Goal: Task Accomplishment & Management: Use online tool/utility

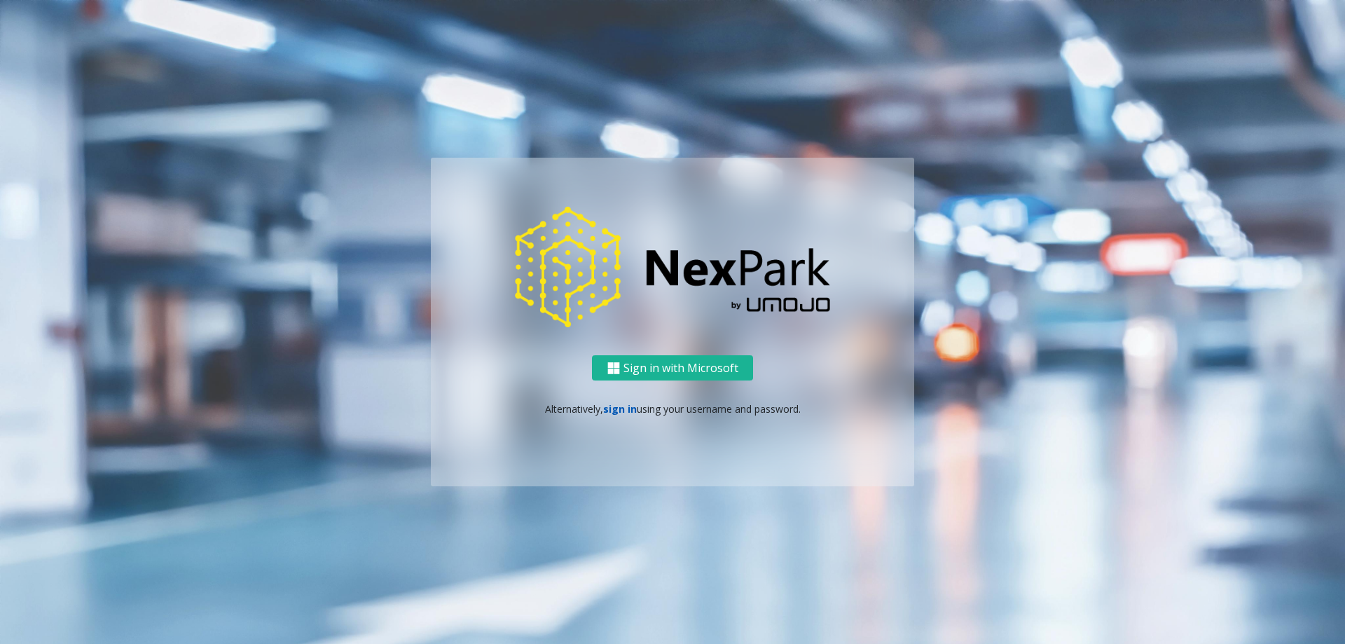
click at [614, 406] on link "sign in" at bounding box center [620, 408] width 34 height 13
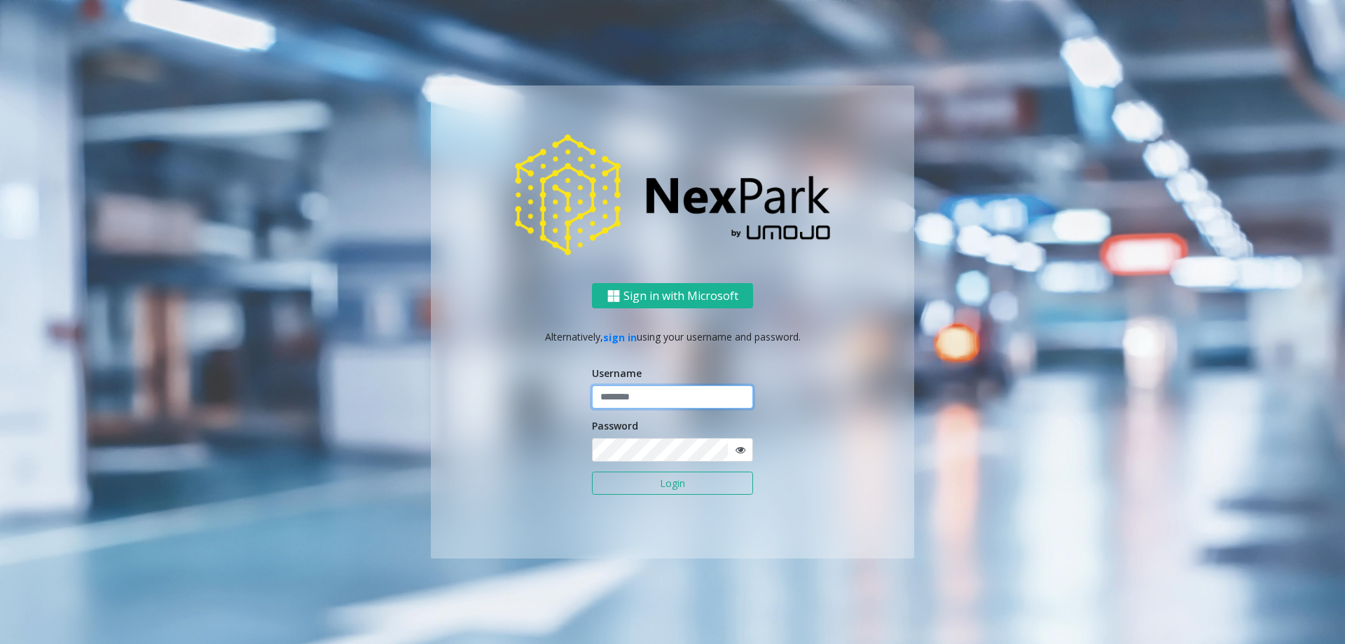
type input "**********"
click at [647, 481] on button "Login" at bounding box center [672, 483] width 161 height 24
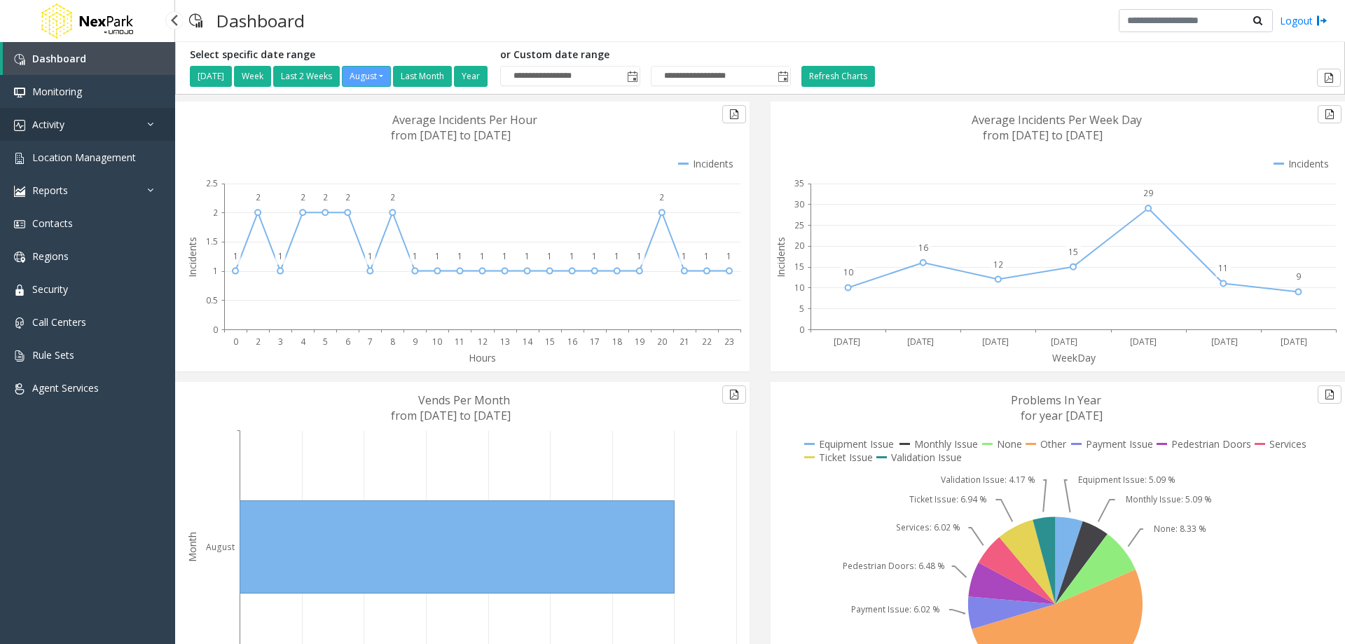
click at [69, 116] on link "Activity" at bounding box center [87, 124] width 175 height 33
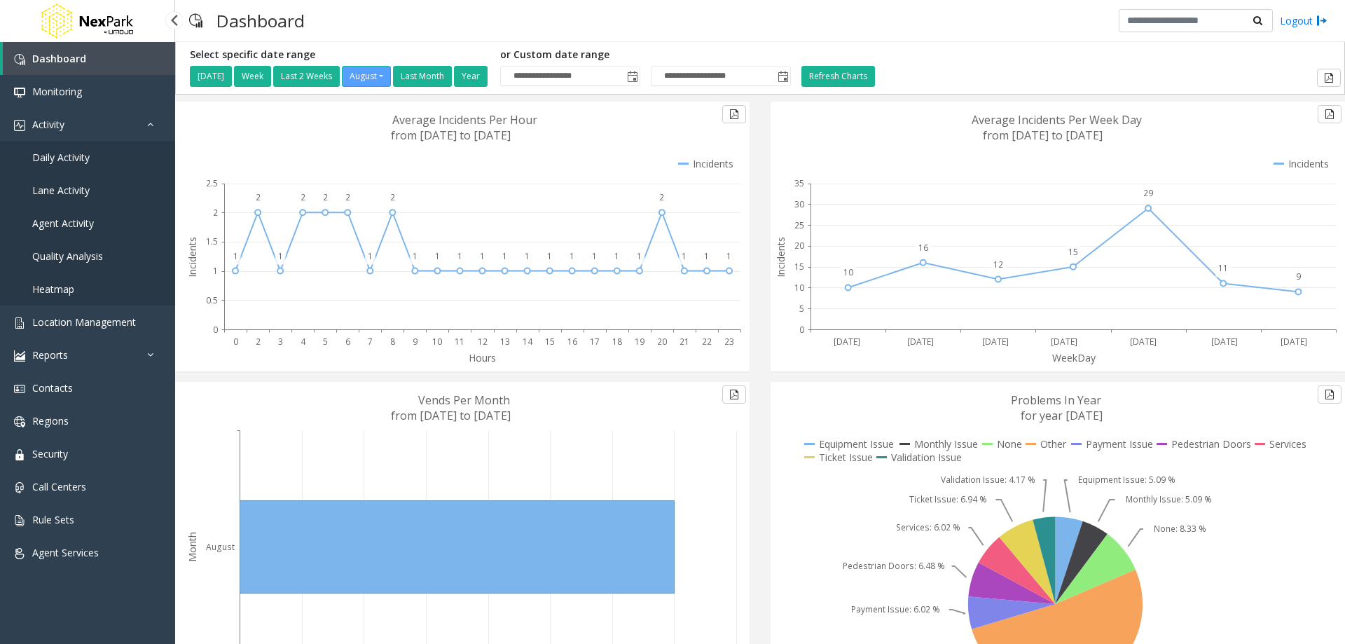
click at [72, 155] on span "Daily Activity" at bounding box center [60, 157] width 57 height 13
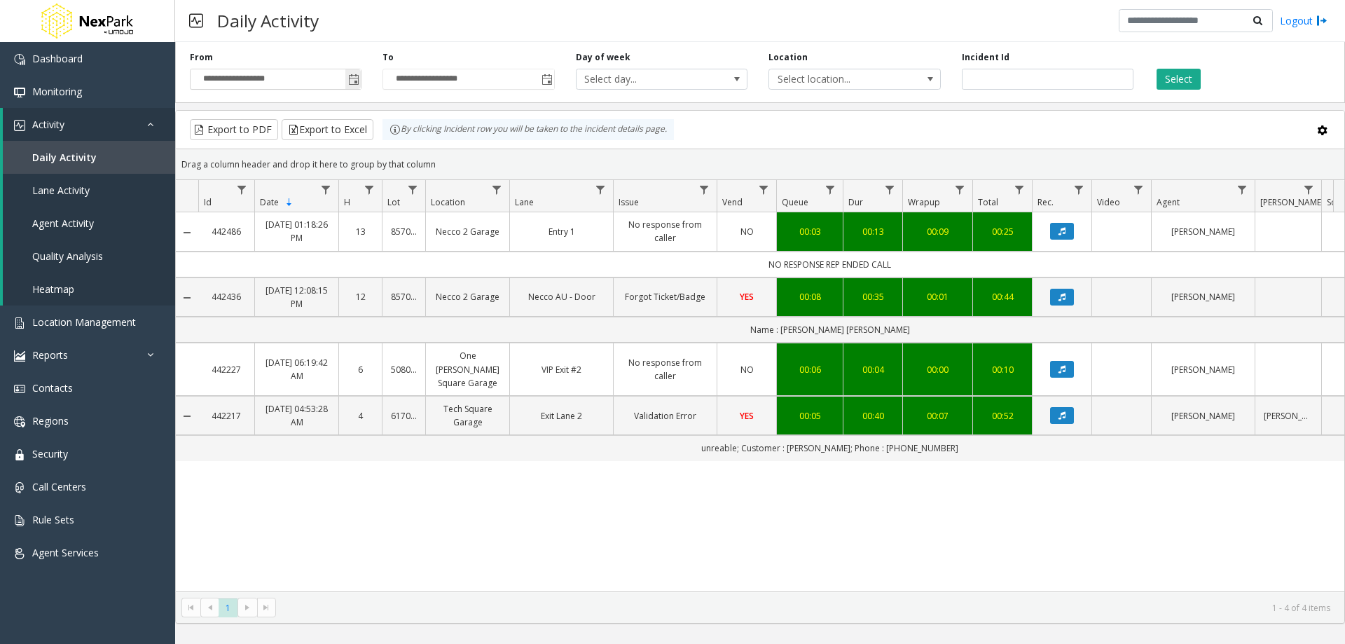
click at [355, 81] on span "Toggle popup" at bounding box center [353, 79] width 11 height 11
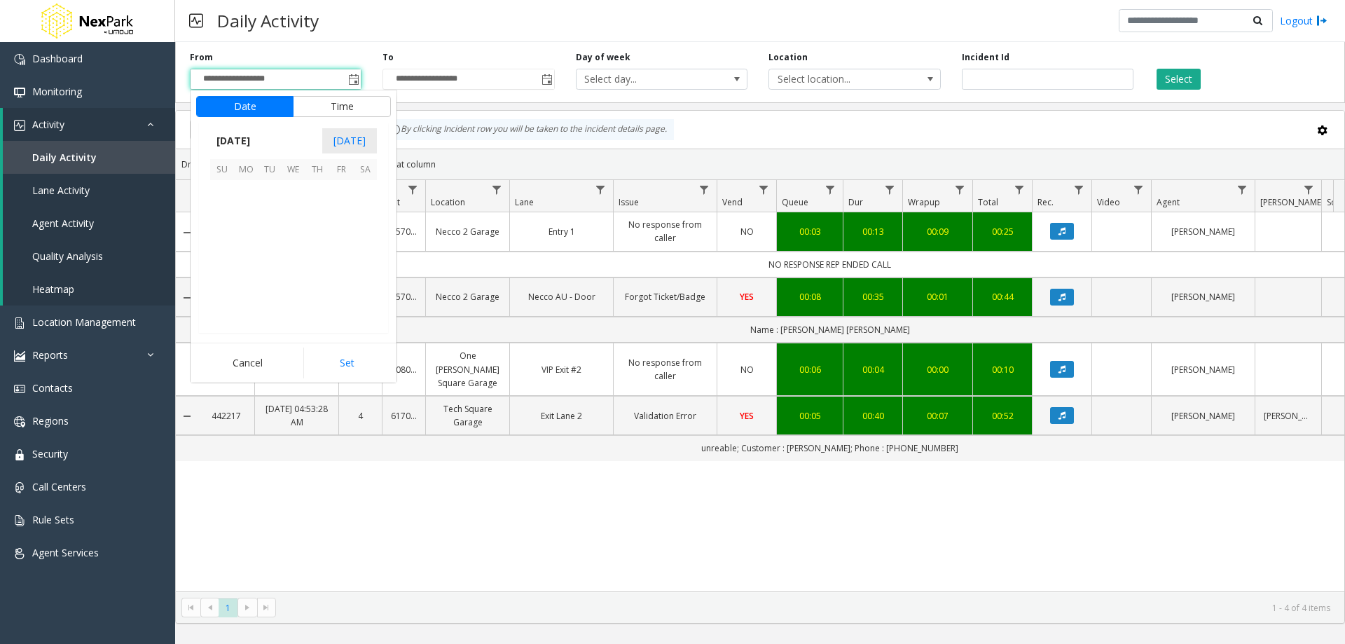
scroll to position [251179, 0]
click at [237, 111] on button "Date" at bounding box center [244, 106] width 97 height 21
click at [234, 138] on span "[DATE]" at bounding box center [233, 140] width 46 height 21
click at [285, 204] on span "[DATE]" at bounding box center [294, 205] width 34 height 34
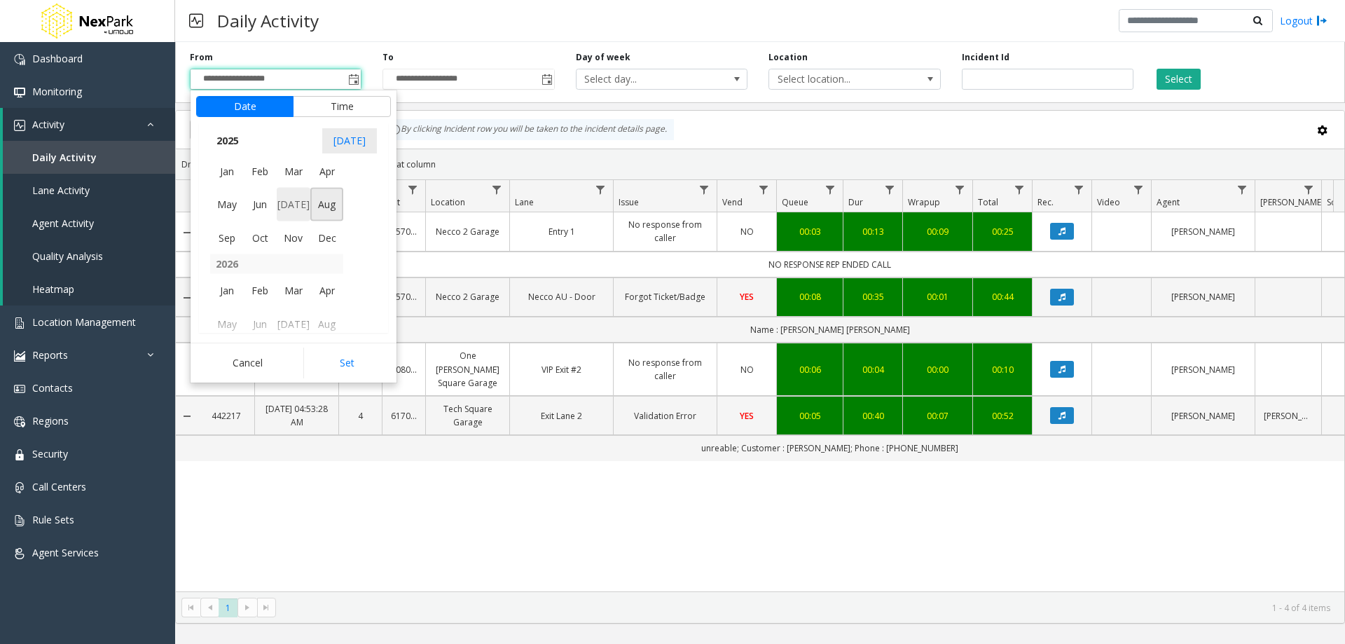
scroll to position [251012, 0]
click at [275, 193] on span "1" at bounding box center [270, 192] width 24 height 24
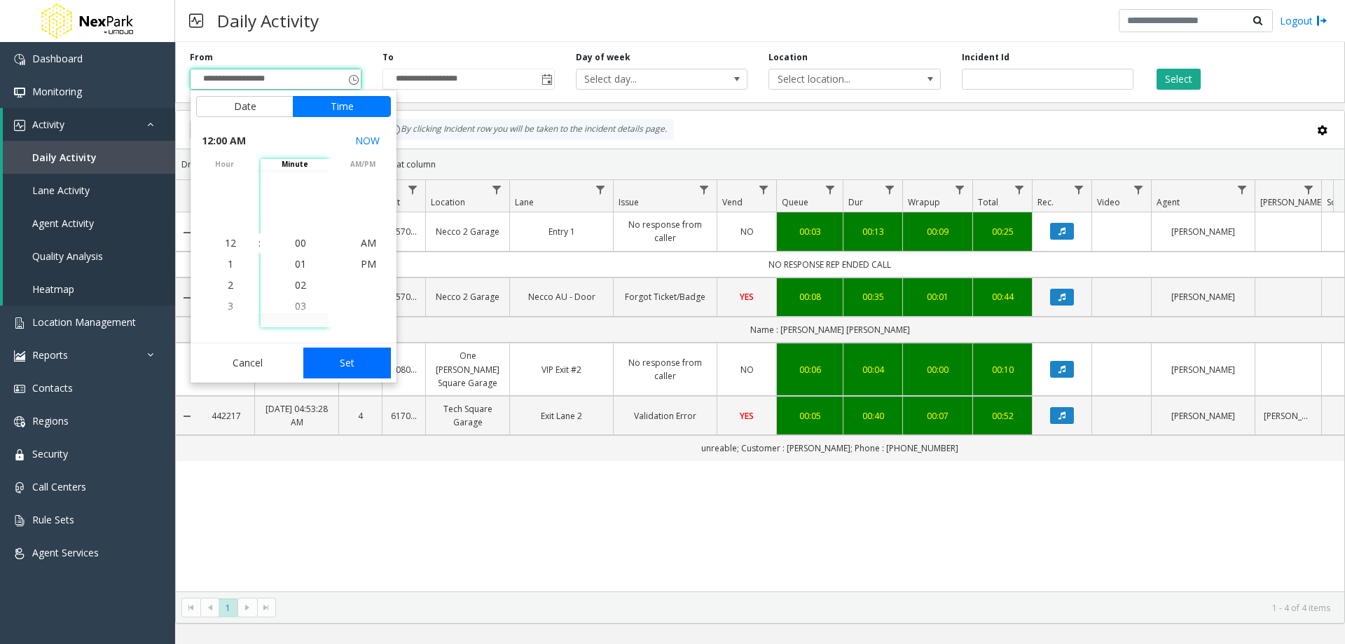
click at [345, 361] on button "Set" at bounding box center [347, 362] width 88 height 31
type input "**********"
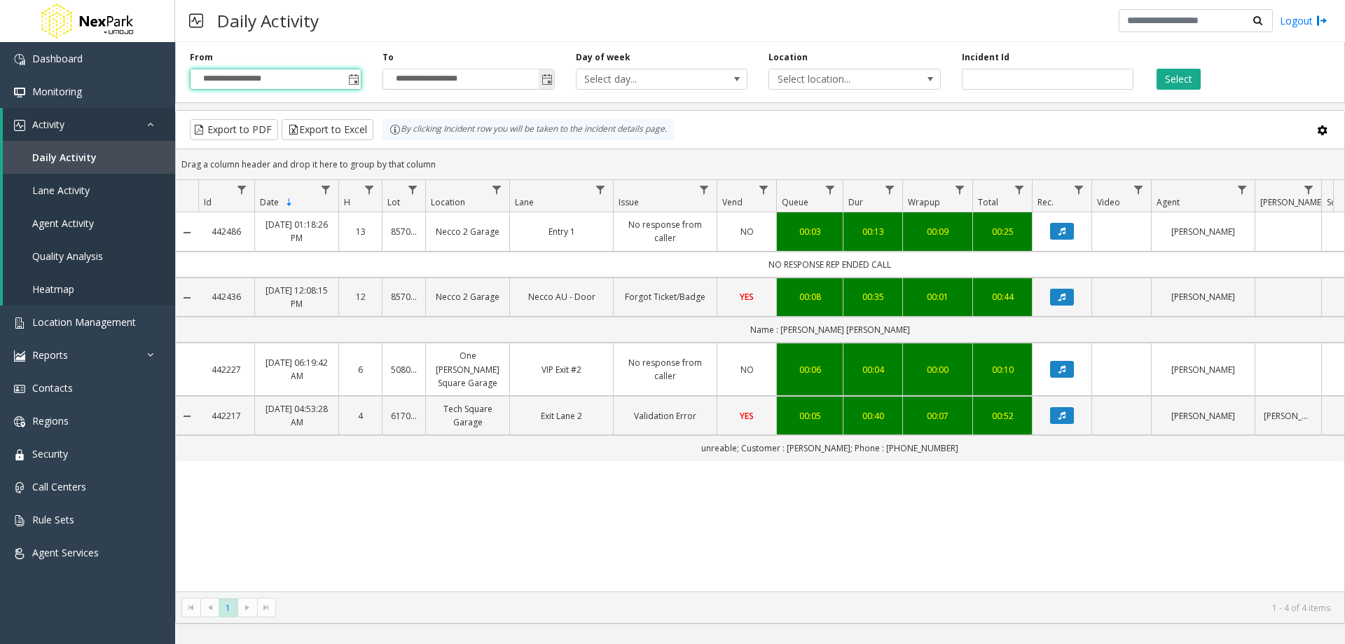
click at [550, 75] on span "Toggle popup" at bounding box center [546, 79] width 11 height 11
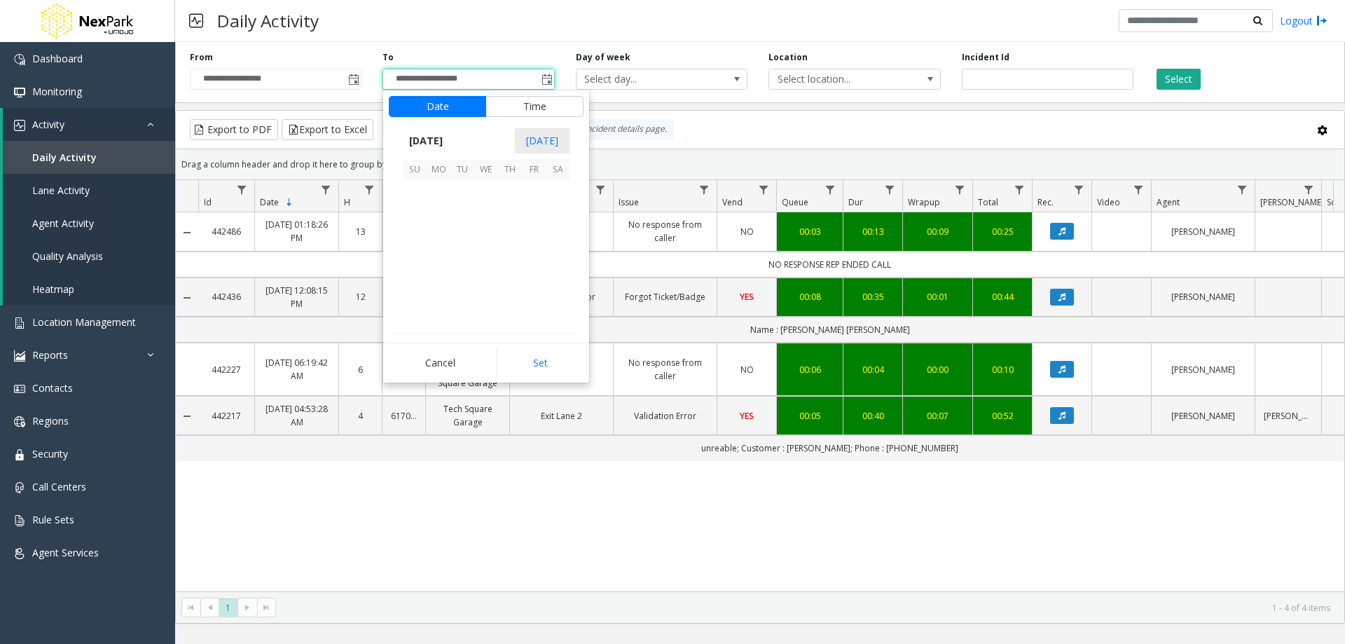
scroll to position [21, 0]
click at [528, 190] on span "1" at bounding box center [534, 192] width 24 height 24
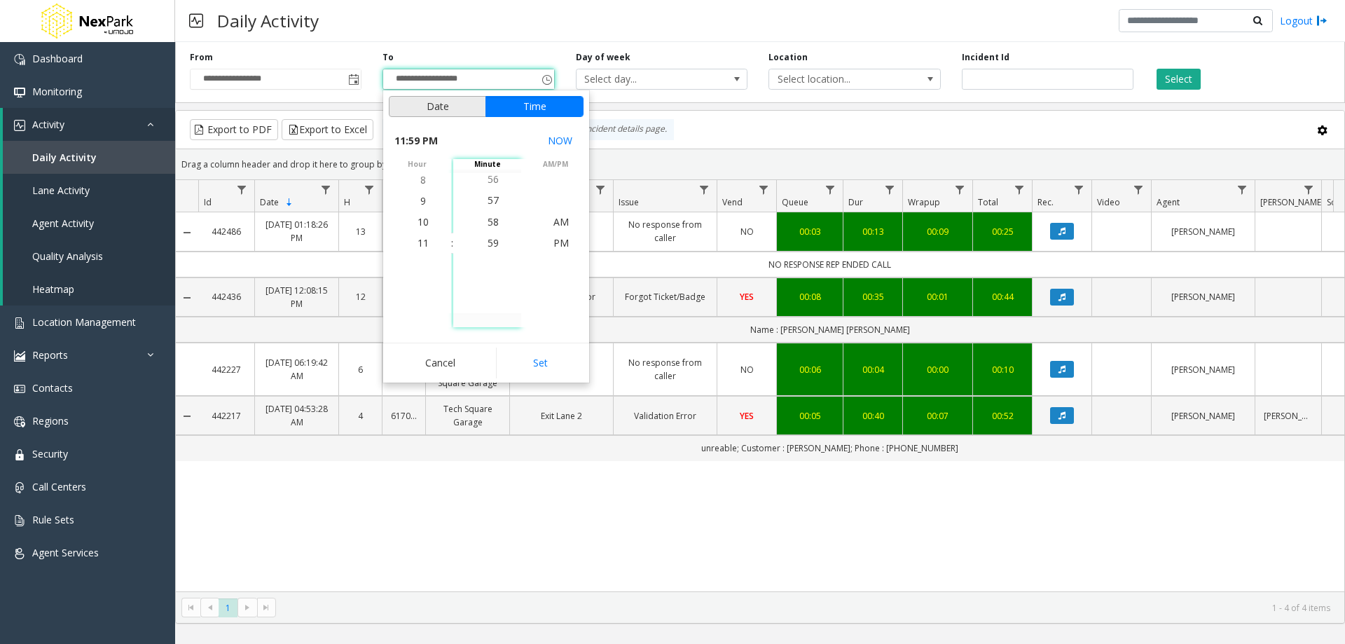
click at [433, 102] on button "Date" at bounding box center [437, 106] width 97 height 21
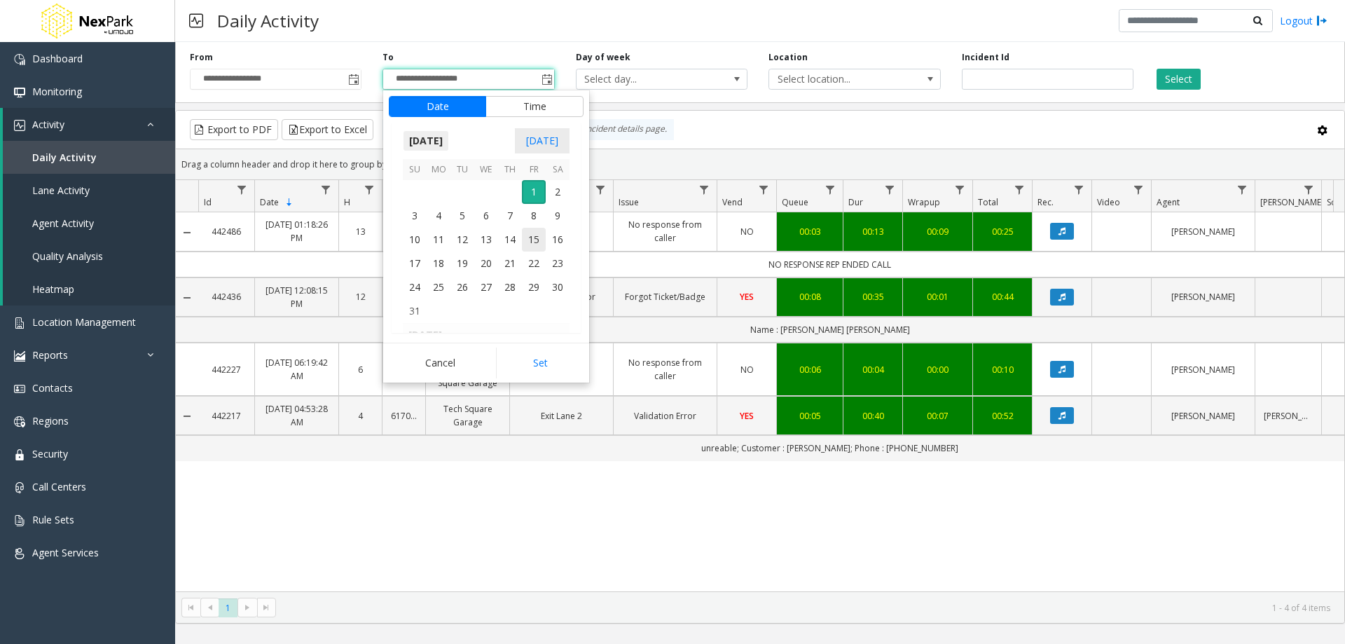
click at [436, 142] on span "[DATE]" at bounding box center [426, 140] width 46 height 21
click at [487, 204] on span "[DATE]" at bounding box center [487, 205] width 34 height 34
click at [506, 286] on span "31" at bounding box center [510, 287] width 24 height 24
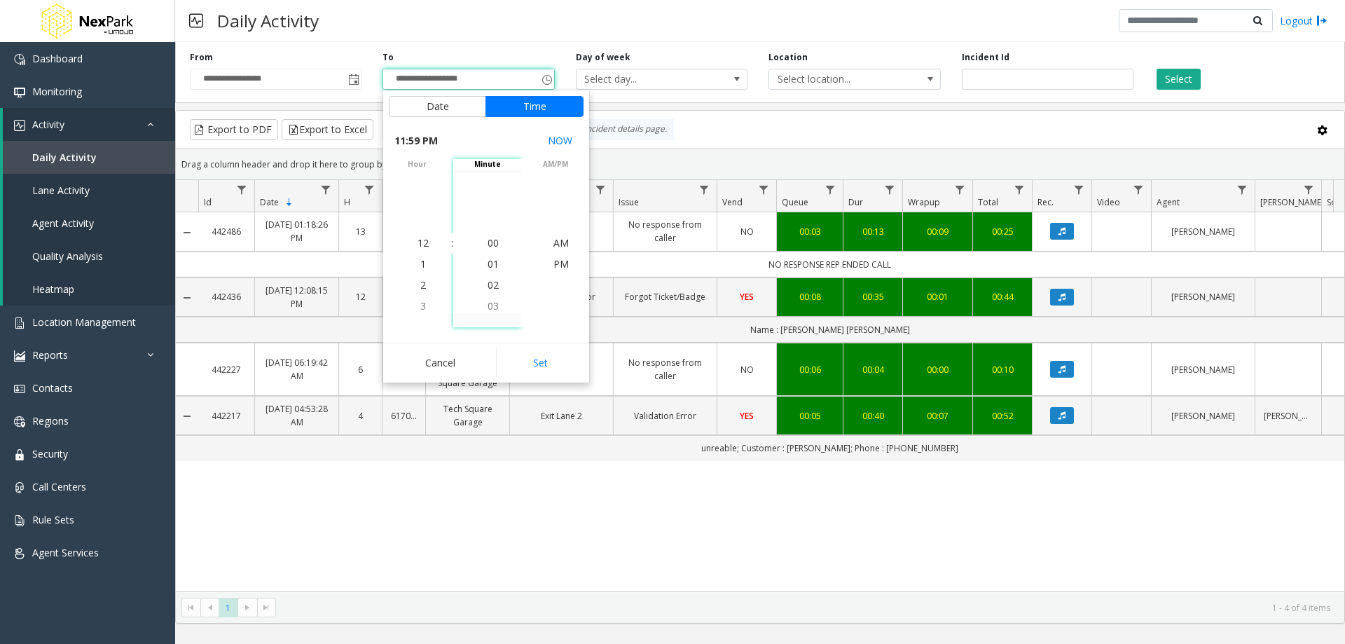
scroll to position [21, 0]
click at [541, 363] on button "Set" at bounding box center [540, 362] width 88 height 31
type input "**********"
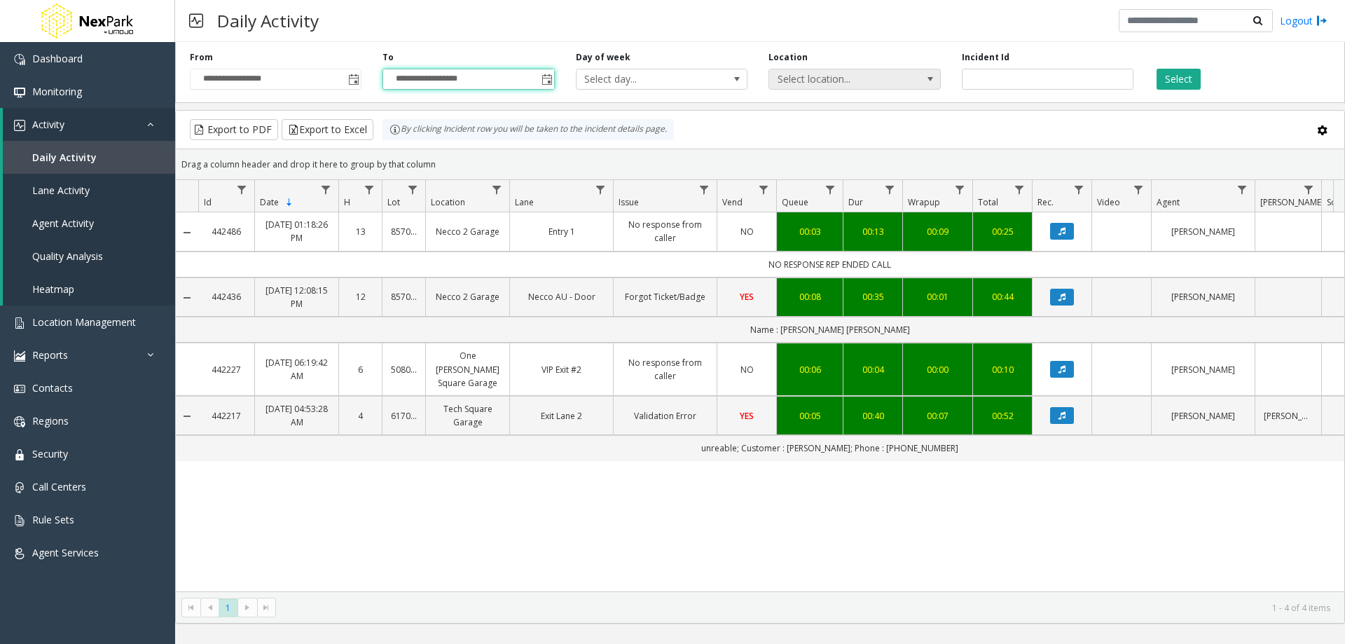
click at [839, 78] on span "Select location..." at bounding box center [837, 79] width 137 height 20
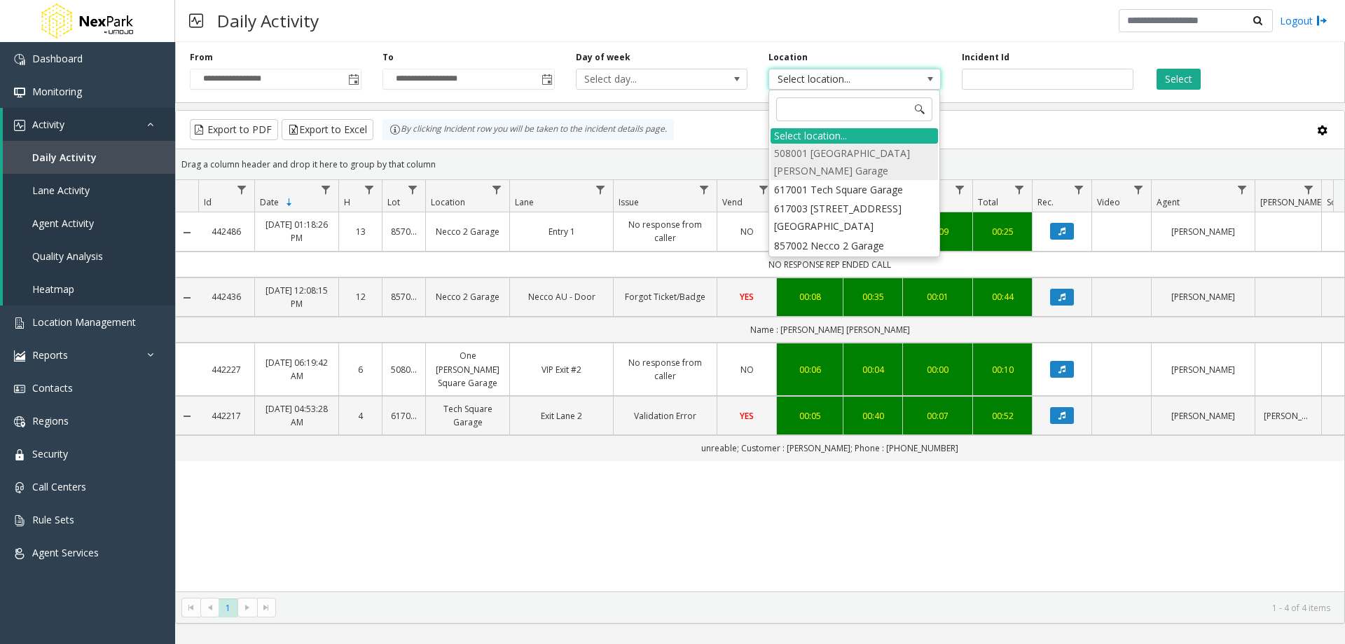
click at [833, 155] on li "508001 [GEOGRAPHIC_DATA][PERSON_NAME] Garage" at bounding box center [853, 162] width 167 height 36
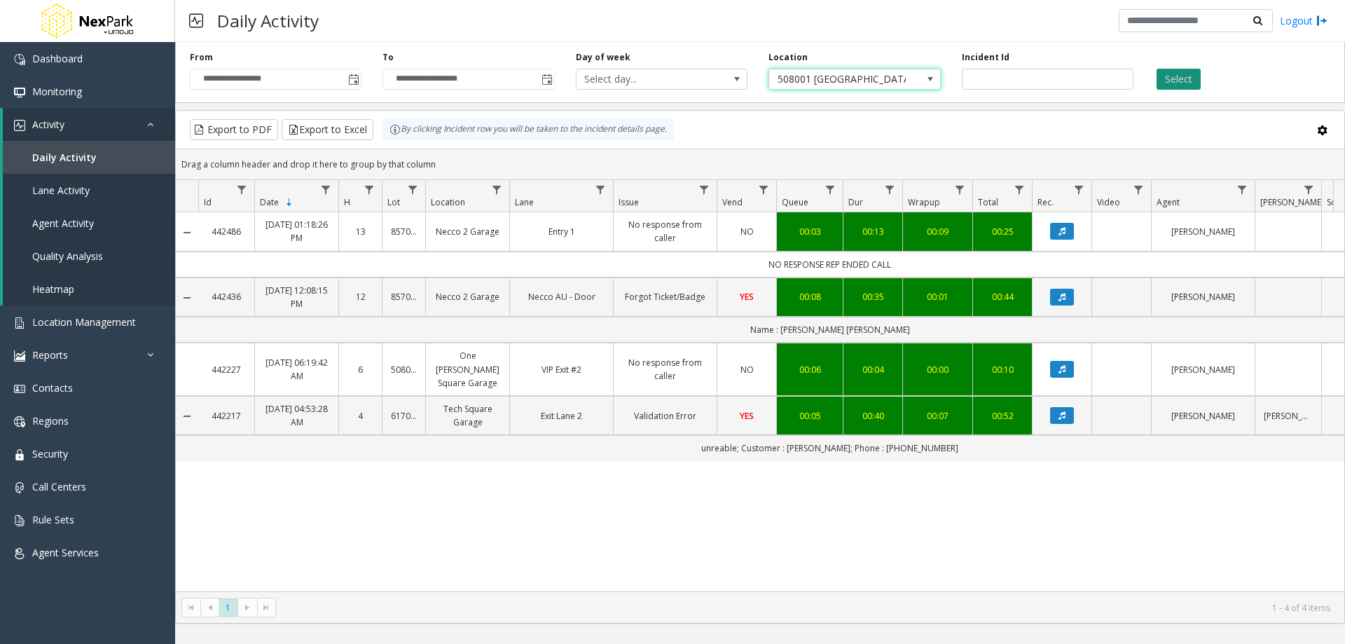
click at [1177, 83] on button "Select" at bounding box center [1178, 79] width 44 height 21
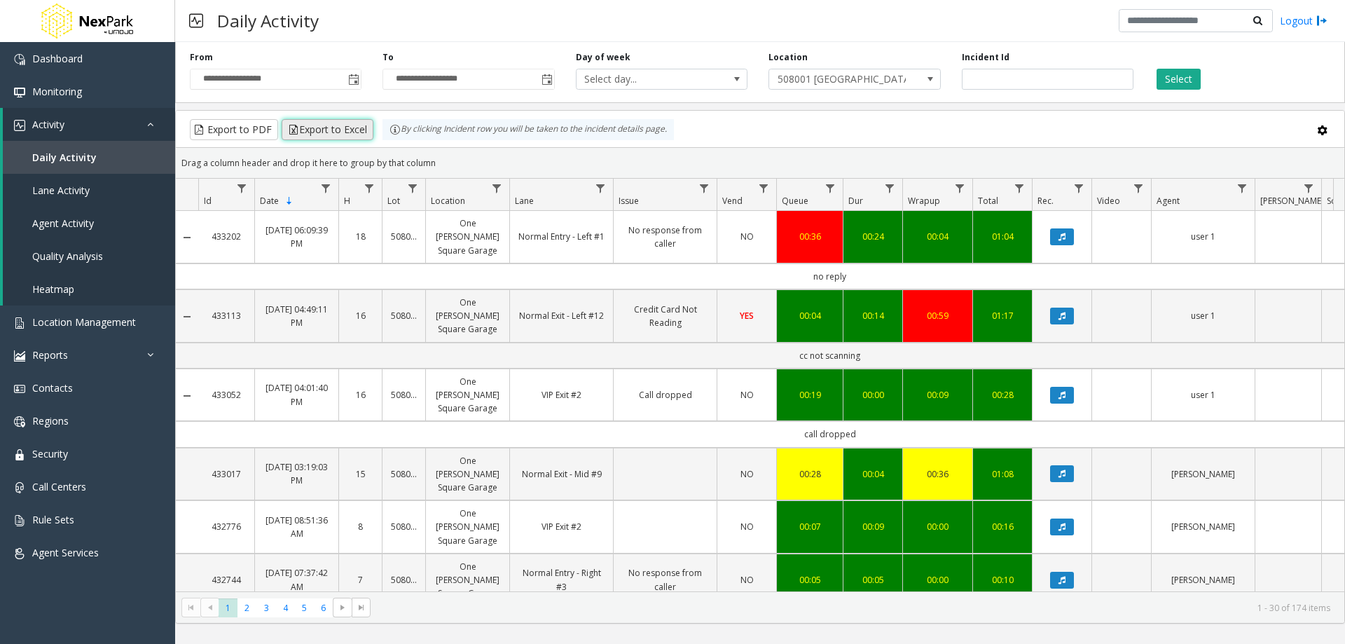
click at [310, 127] on button "Export to Excel" at bounding box center [328, 129] width 92 height 21
